Goal: Information Seeking & Learning: Learn about a topic

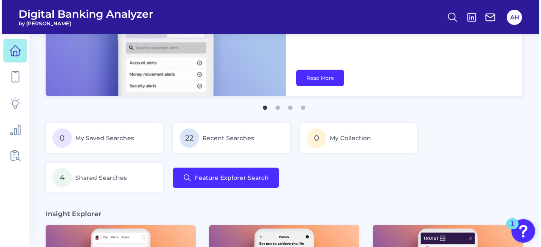
scroll to position [84, 0]
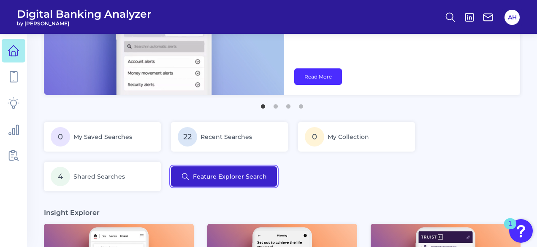
click at [221, 179] on button "Feature Explorer Search" at bounding box center [224, 176] width 106 height 20
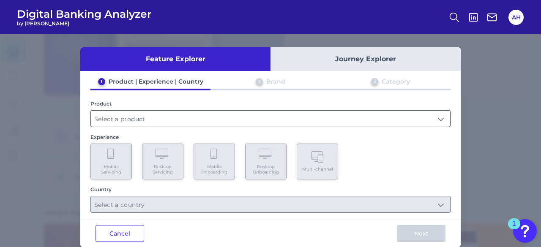
click at [150, 121] on input "text" at bounding box center [270, 119] width 359 height 16
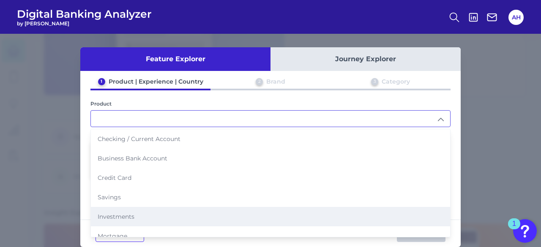
scroll to position [42, 0]
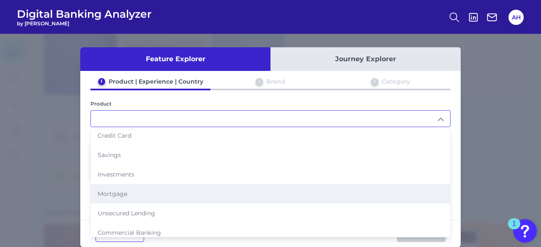
click at [122, 193] on span "Mortgage" at bounding box center [113, 194] width 30 height 8
type input "Mortgage"
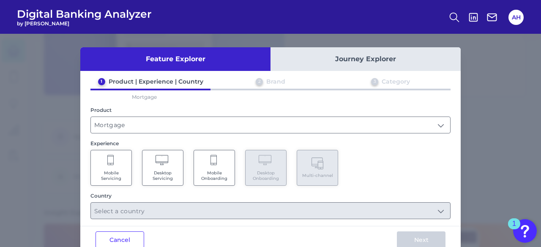
click at [164, 163] on icon at bounding box center [162, 161] width 15 height 12
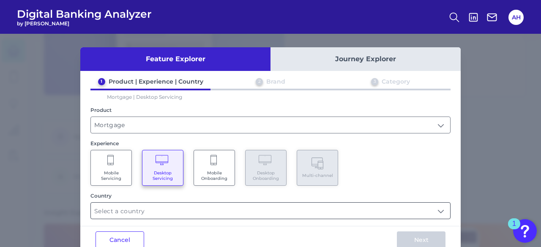
click at [368, 212] on input "text" at bounding box center [270, 211] width 359 height 16
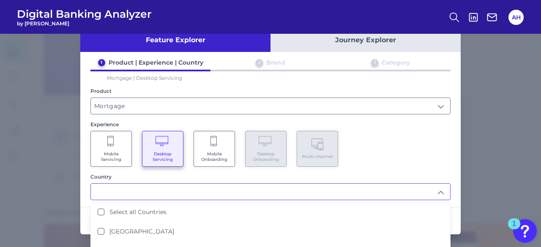
scroll to position [30, 0]
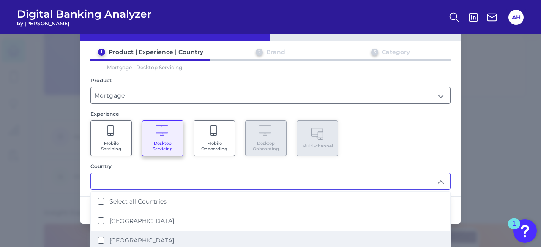
click at [100, 238] on Kingdom "[GEOGRAPHIC_DATA]" at bounding box center [101, 240] width 7 height 7
type input "[GEOGRAPHIC_DATA]"
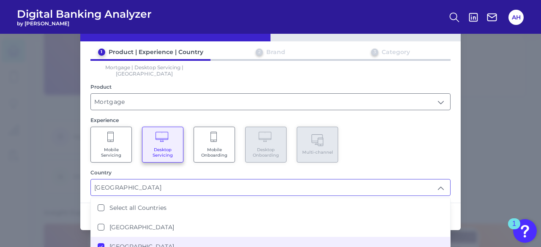
click at [493, 138] on div "Feature Explorer Journey Explorer 1 Product | Experience | Country 2 Brand 3 Ca…" at bounding box center [270, 140] width 541 height 213
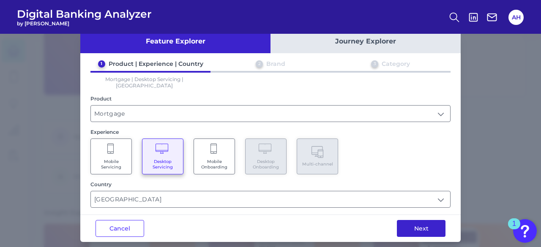
click at [420, 220] on button "Next" at bounding box center [421, 228] width 49 height 17
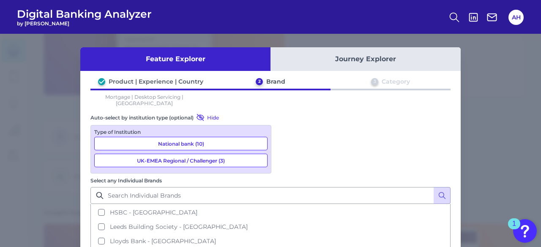
scroll to position [0, 0]
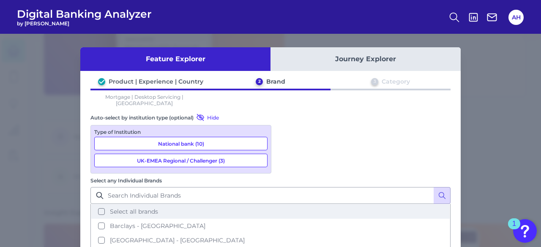
click at [282, 204] on button "Select all brands" at bounding box center [270, 211] width 358 height 14
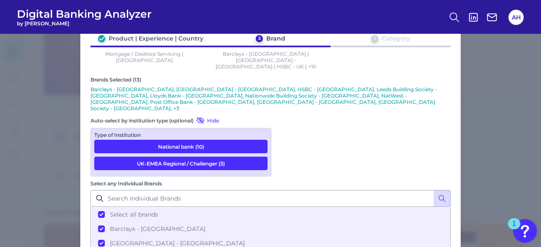
scroll to position [85, 0]
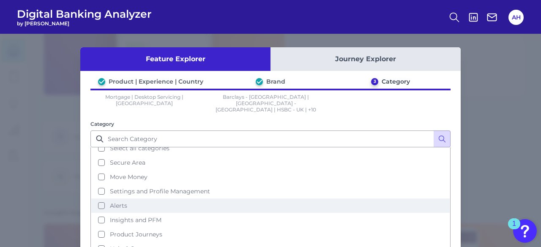
scroll to position [0, 0]
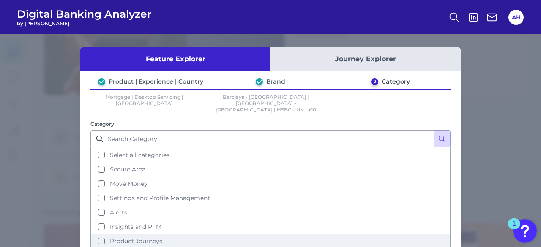
click at [97, 234] on button "Product Journeys" at bounding box center [270, 241] width 358 height 14
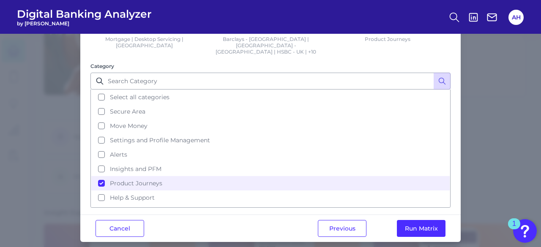
scroll to position [58, 0]
click at [428, 220] on button "Run Matrix" at bounding box center [421, 228] width 49 height 17
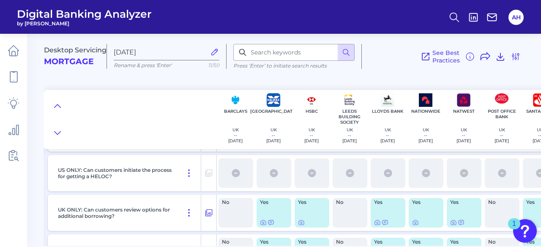
scroll to position [211, 0]
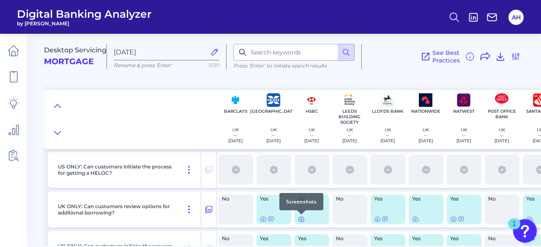
click at [302, 220] on icon at bounding box center [301, 219] width 7 height 7
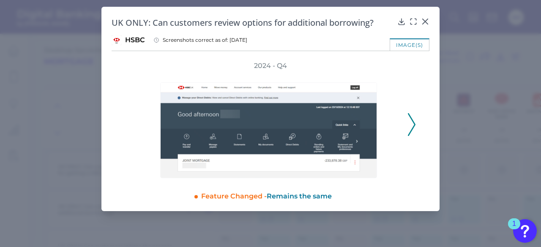
click at [409, 126] on icon at bounding box center [412, 124] width 8 height 23
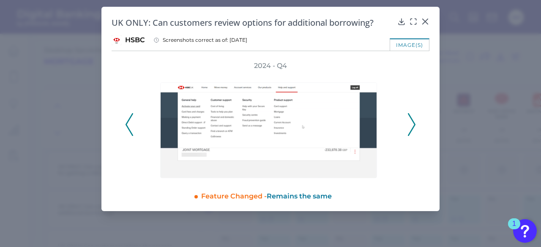
click at [409, 126] on icon at bounding box center [412, 124] width 8 height 23
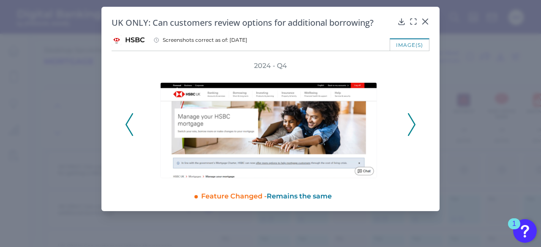
click at [409, 126] on icon at bounding box center [412, 124] width 8 height 23
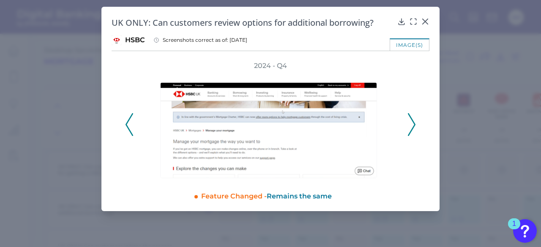
click at [409, 126] on icon at bounding box center [412, 124] width 8 height 23
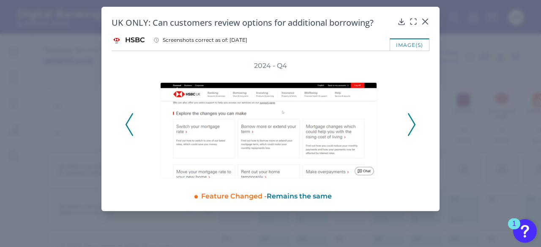
click at [409, 126] on icon at bounding box center [412, 124] width 8 height 23
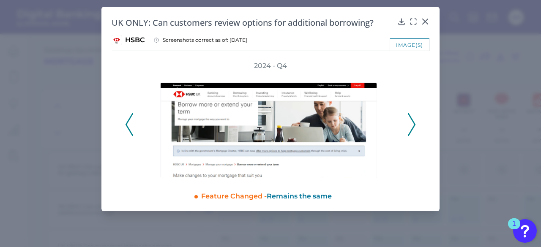
click at [409, 126] on icon at bounding box center [412, 124] width 8 height 23
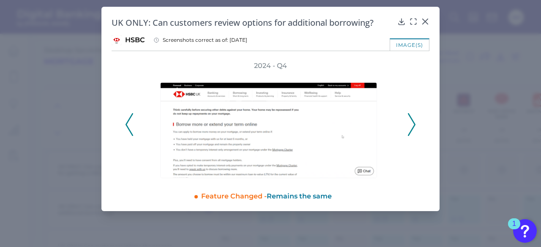
click at [409, 126] on icon at bounding box center [412, 124] width 8 height 23
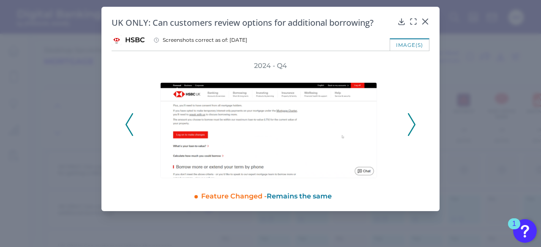
click at [409, 126] on icon at bounding box center [412, 124] width 8 height 23
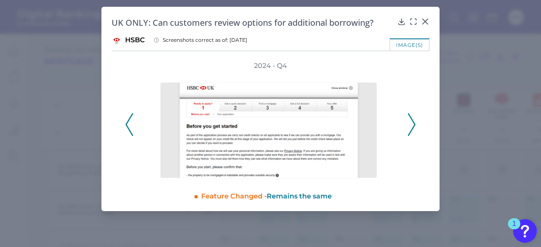
click at [409, 126] on icon at bounding box center [412, 124] width 8 height 23
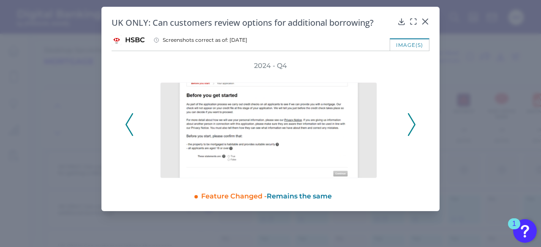
click at [409, 126] on icon at bounding box center [412, 124] width 8 height 23
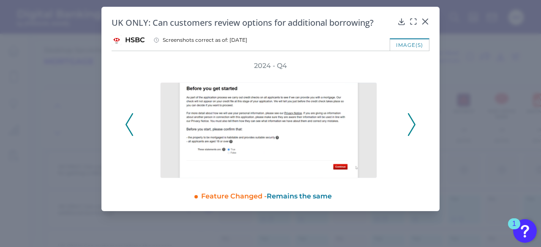
click at [128, 127] on icon at bounding box center [129, 124] width 8 height 23
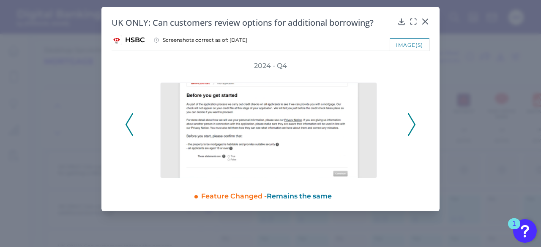
click at [128, 127] on icon at bounding box center [129, 124] width 8 height 23
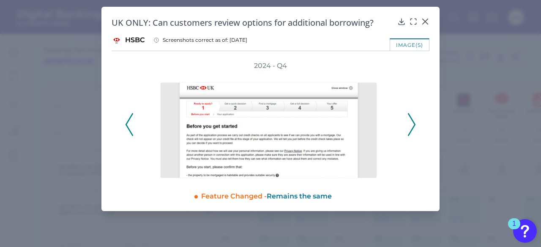
click at [128, 127] on icon at bounding box center [129, 124] width 8 height 23
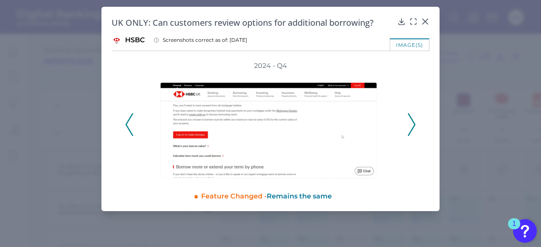
click at [128, 127] on icon at bounding box center [129, 124] width 8 height 23
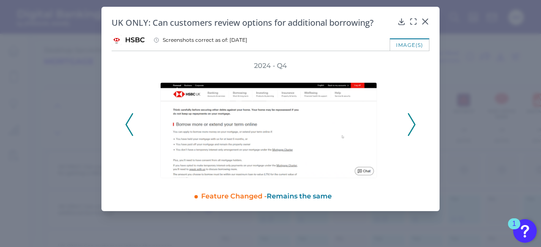
click at [128, 127] on icon at bounding box center [129, 124] width 8 height 23
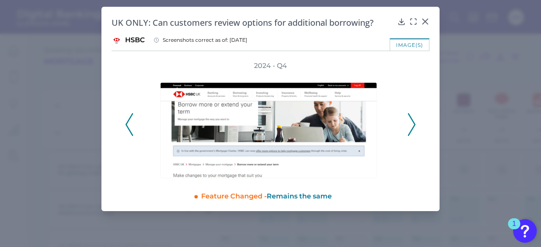
click at [128, 127] on icon at bounding box center [129, 124] width 8 height 23
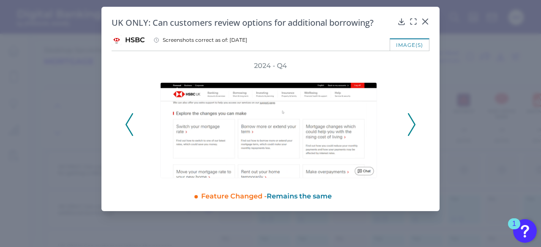
click at [128, 127] on icon at bounding box center [129, 124] width 8 height 23
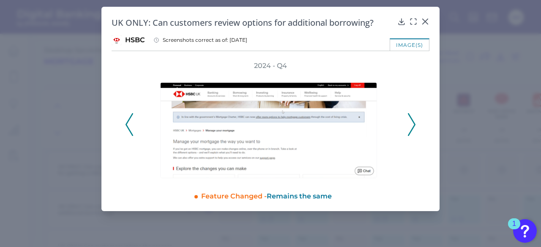
click at [128, 127] on icon at bounding box center [129, 124] width 8 height 23
click at [131, 122] on icon at bounding box center [129, 124] width 8 height 23
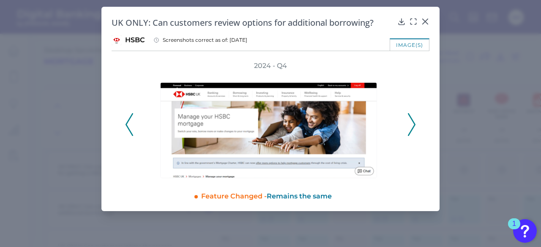
click at [131, 122] on icon at bounding box center [129, 124] width 8 height 23
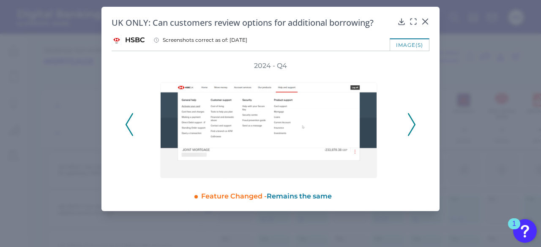
click at [126, 123] on polyline at bounding box center [129, 125] width 6 height 22
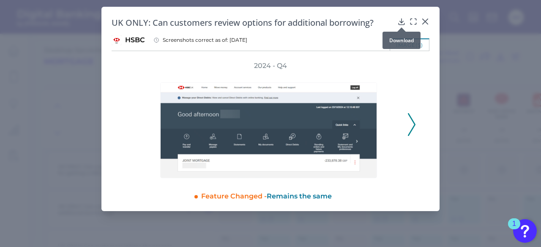
click at [402, 19] on icon at bounding box center [401, 21] width 8 height 8
drag, startPoint x: 476, startPoint y: 60, endPoint x: 470, endPoint y: 60, distance: 6.8
